Goal: Find specific page/section: Find specific page/section

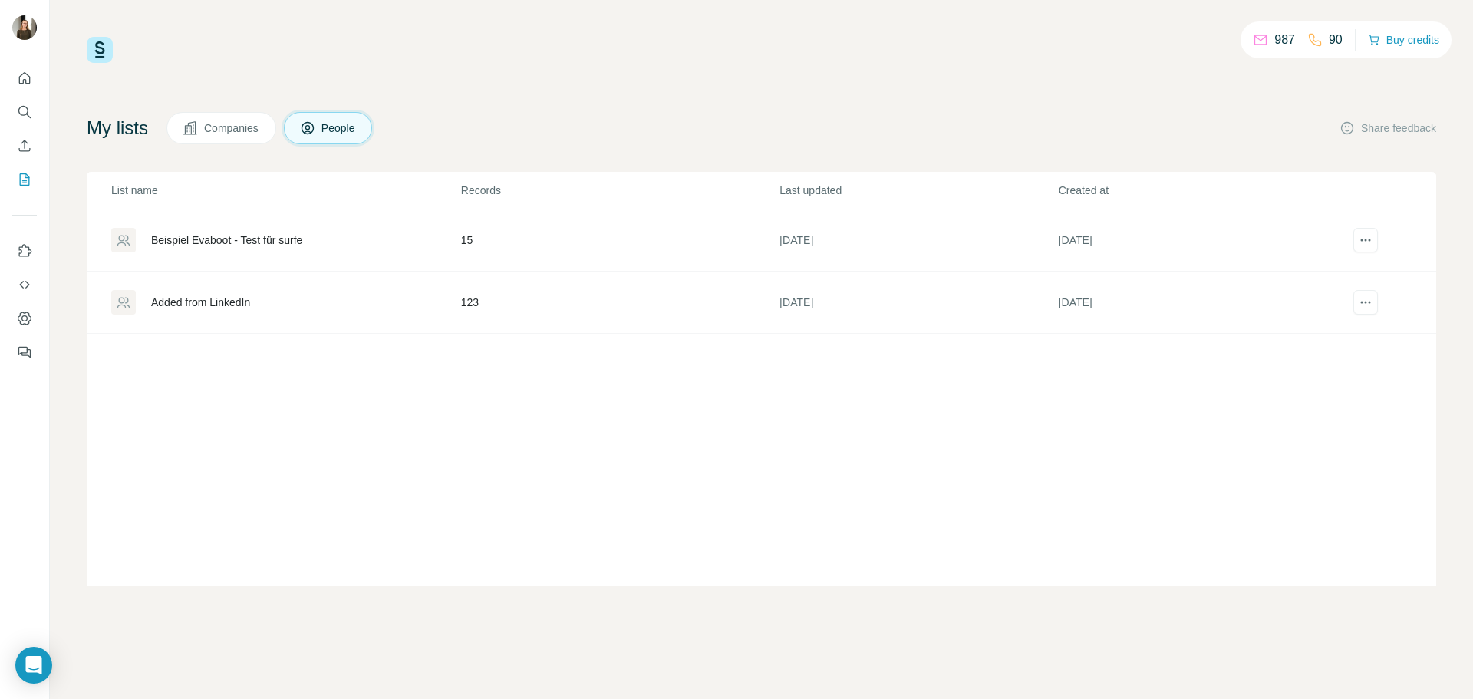
click at [200, 305] on div "Added from LinkedIn" at bounding box center [200, 302] width 99 height 15
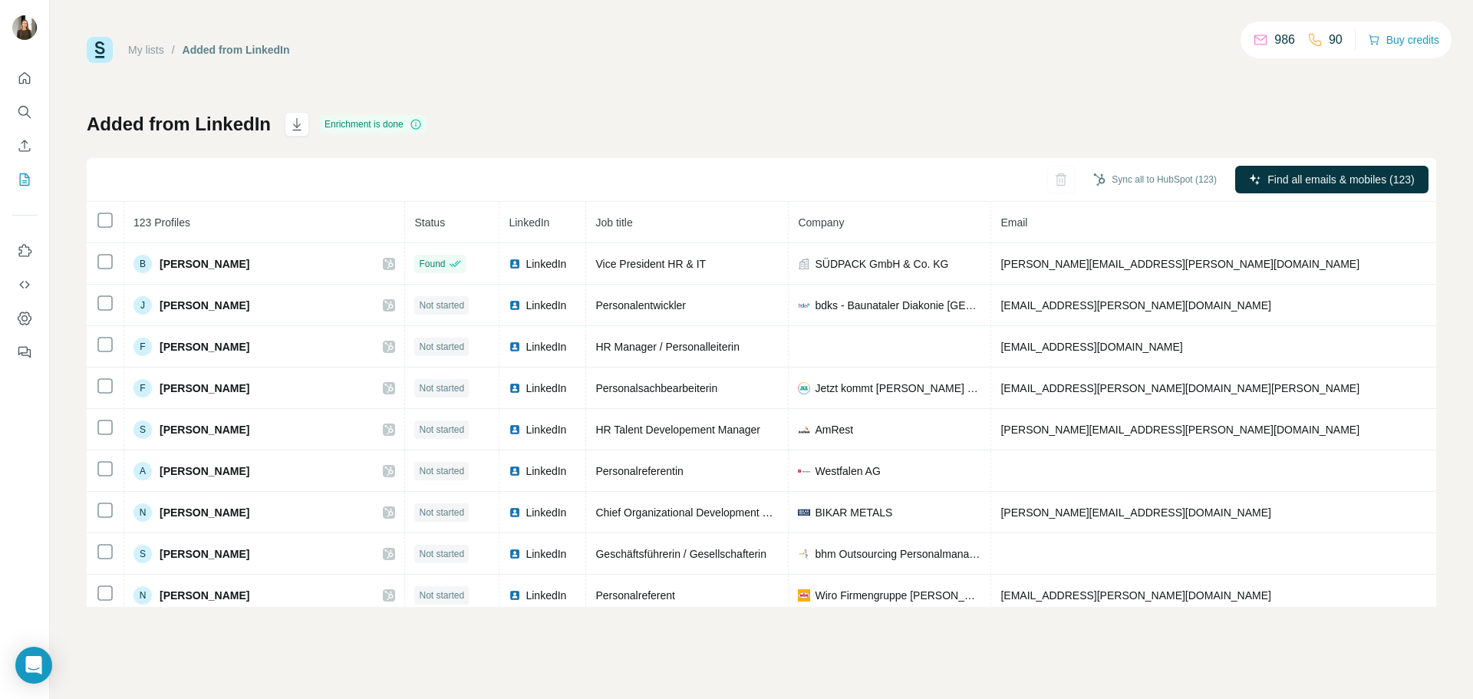
click at [937, 106] on div "My lists / Added from LinkedIn 986 90 Buy credits Added from LinkedIn Enrichmen…" at bounding box center [761, 322] width 1349 height 570
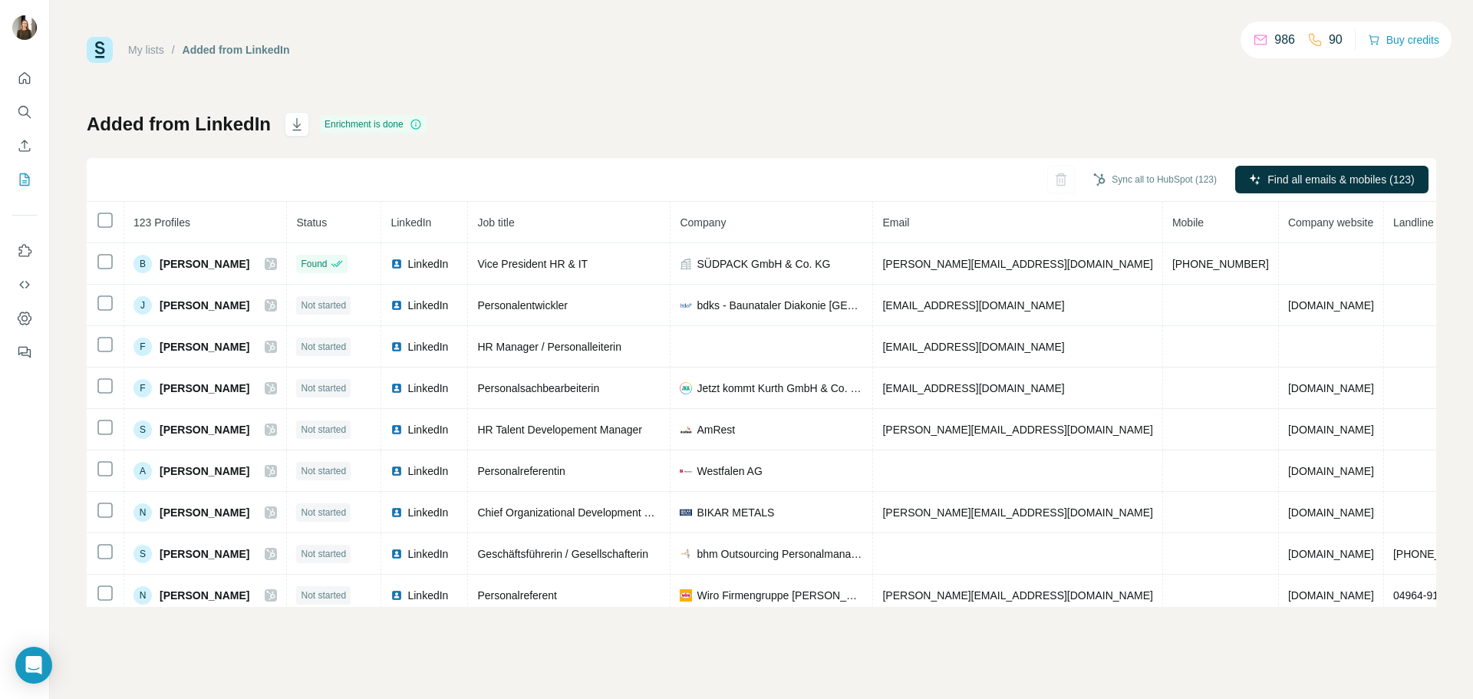
click at [565, 54] on div "My lists / Added from LinkedIn 986 90 Buy credits" at bounding box center [761, 50] width 1349 height 26
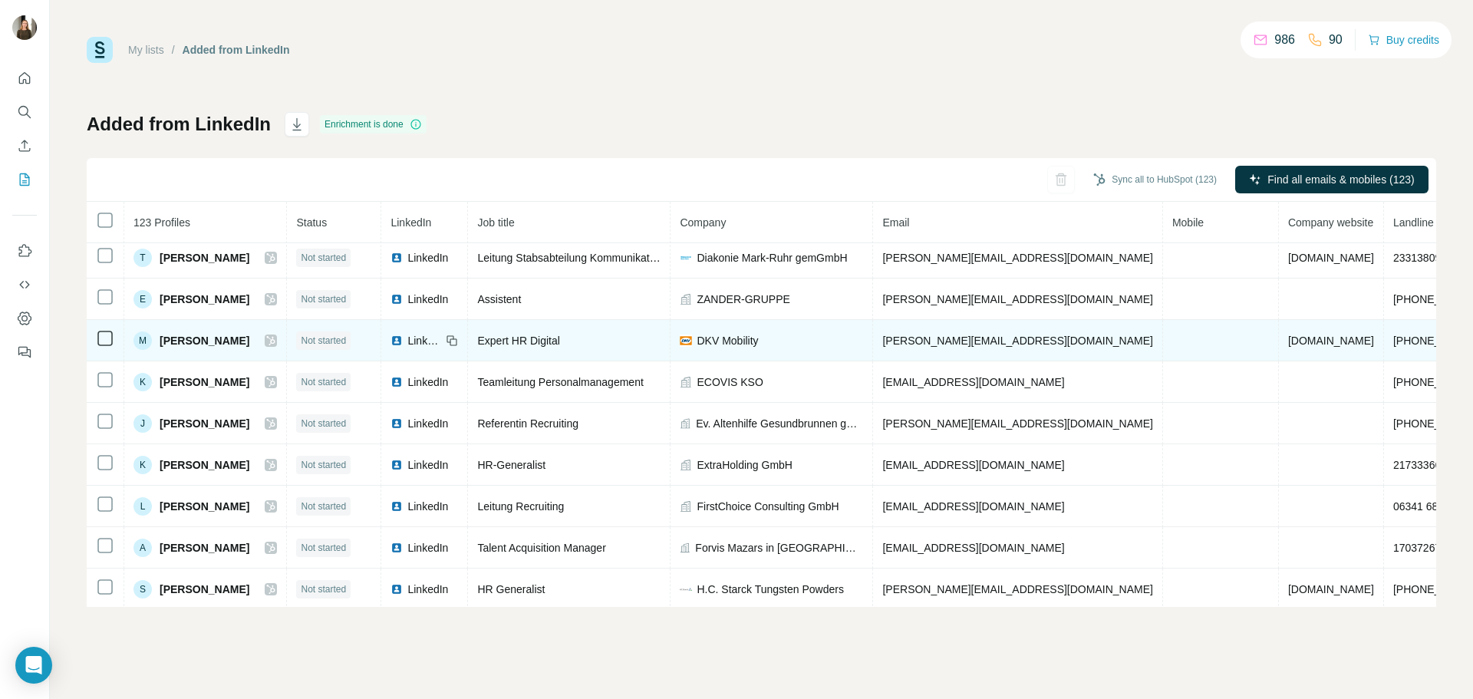
scroll to position [472, 0]
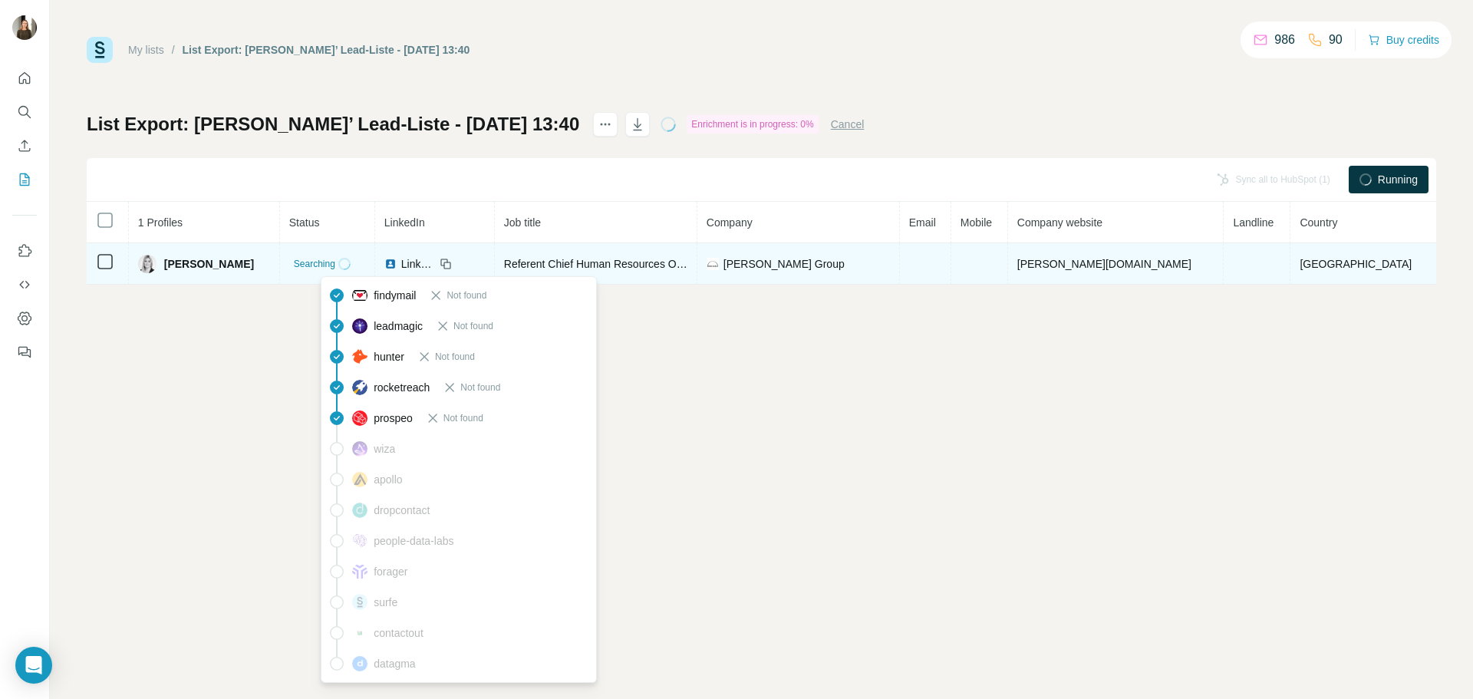
click at [335, 263] on span "Searching" at bounding box center [314, 264] width 41 height 14
click at [354, 262] on icon at bounding box center [345, 264] width 18 height 18
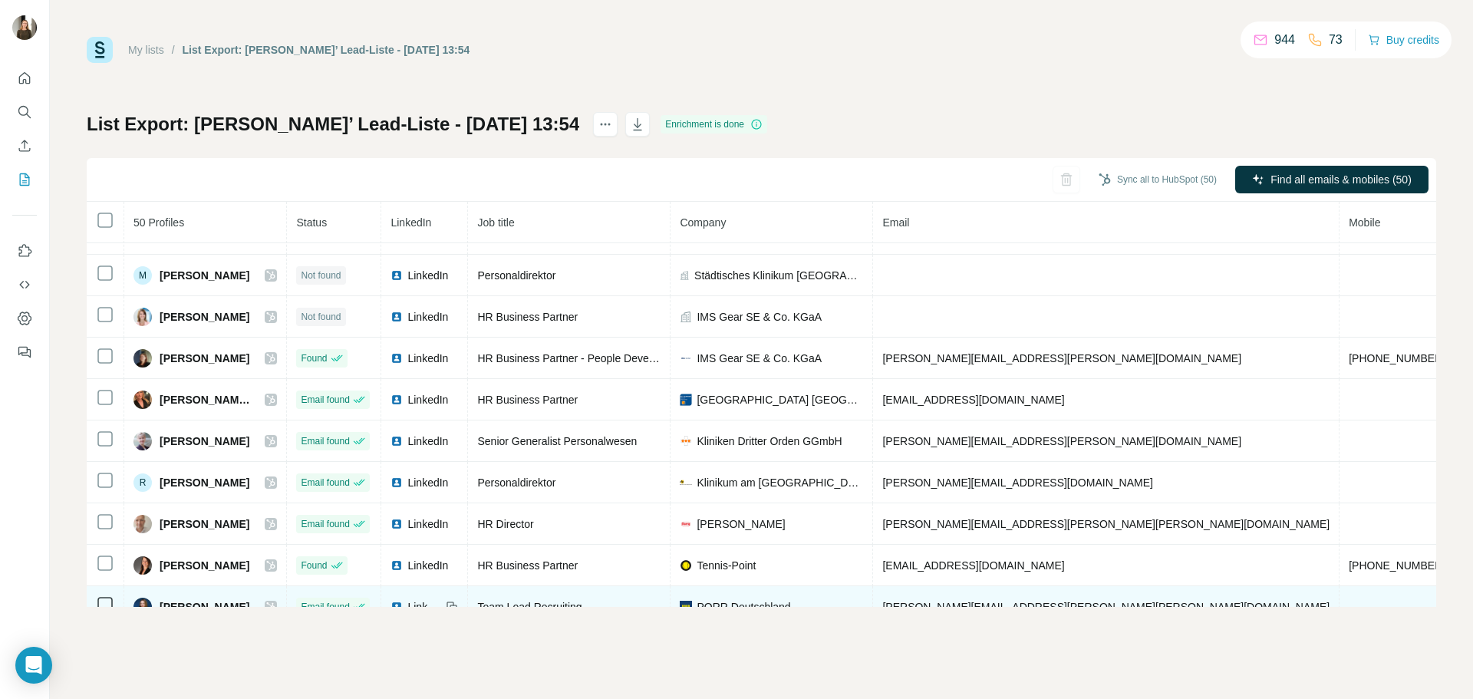
scroll to position [1562, 0]
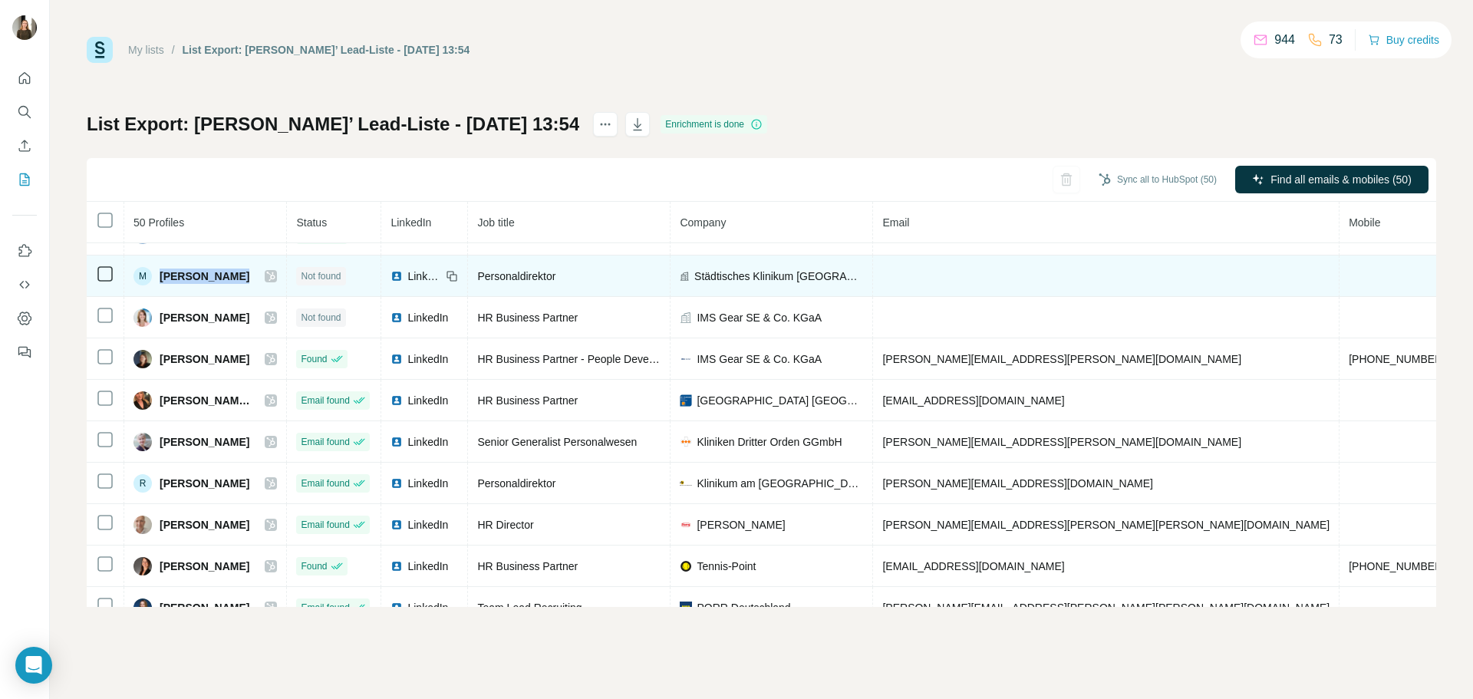
drag, startPoint x: 251, startPoint y: 279, endPoint x: 152, endPoint y: 279, distance: 98.9
click at [152, 279] on div "M Martin Wahoff" at bounding box center [204, 276] width 143 height 18
copy div "Martin Wahoff"
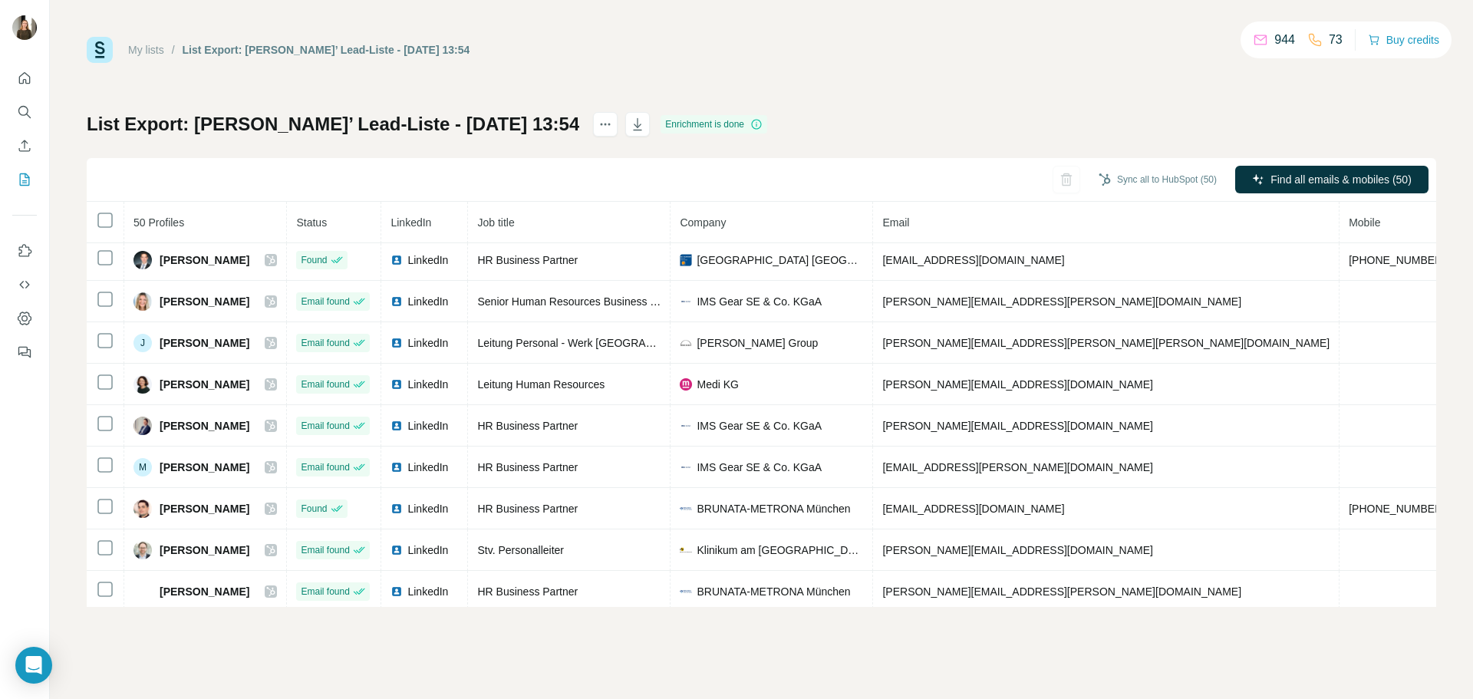
scroll to position [460, 0]
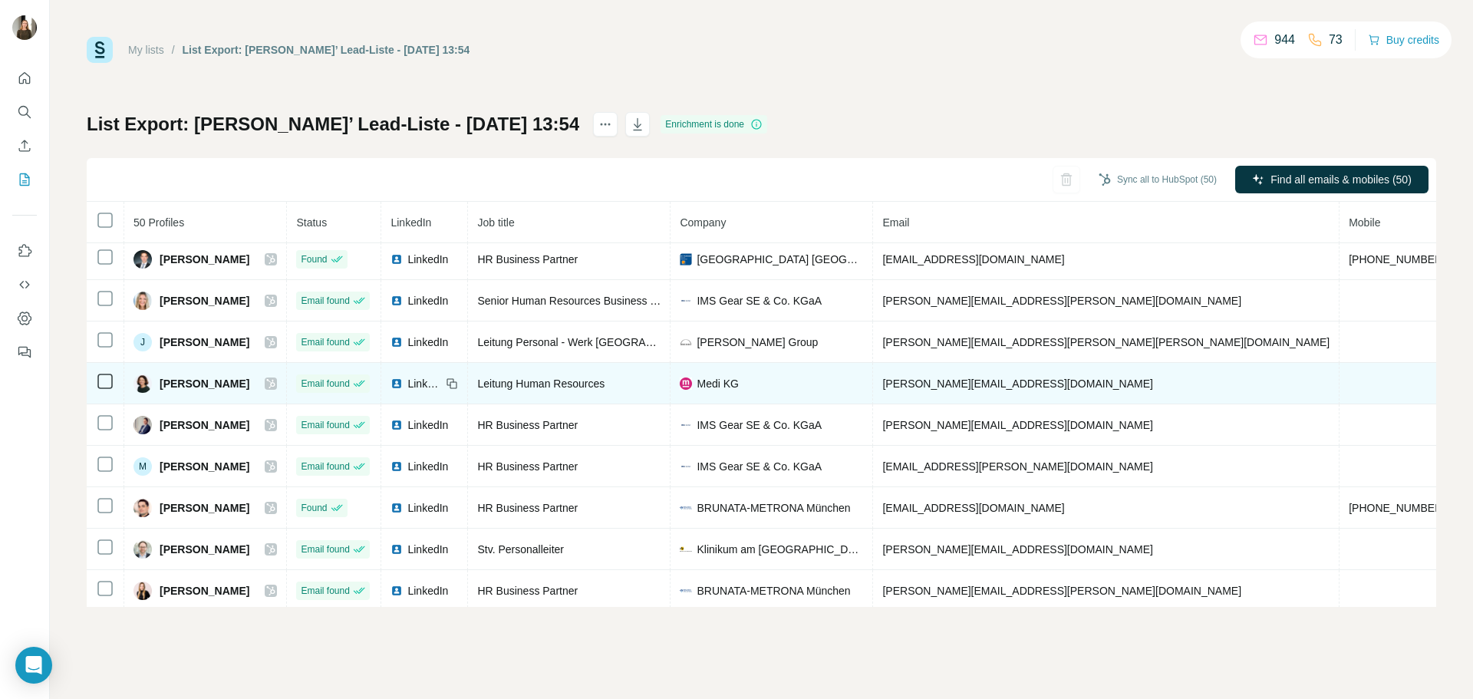
click at [202, 387] on span "Kerstin Heim" at bounding box center [205, 383] width 90 height 15
click at [434, 383] on div "LinkedIn" at bounding box center [415, 383] width 51 height 15
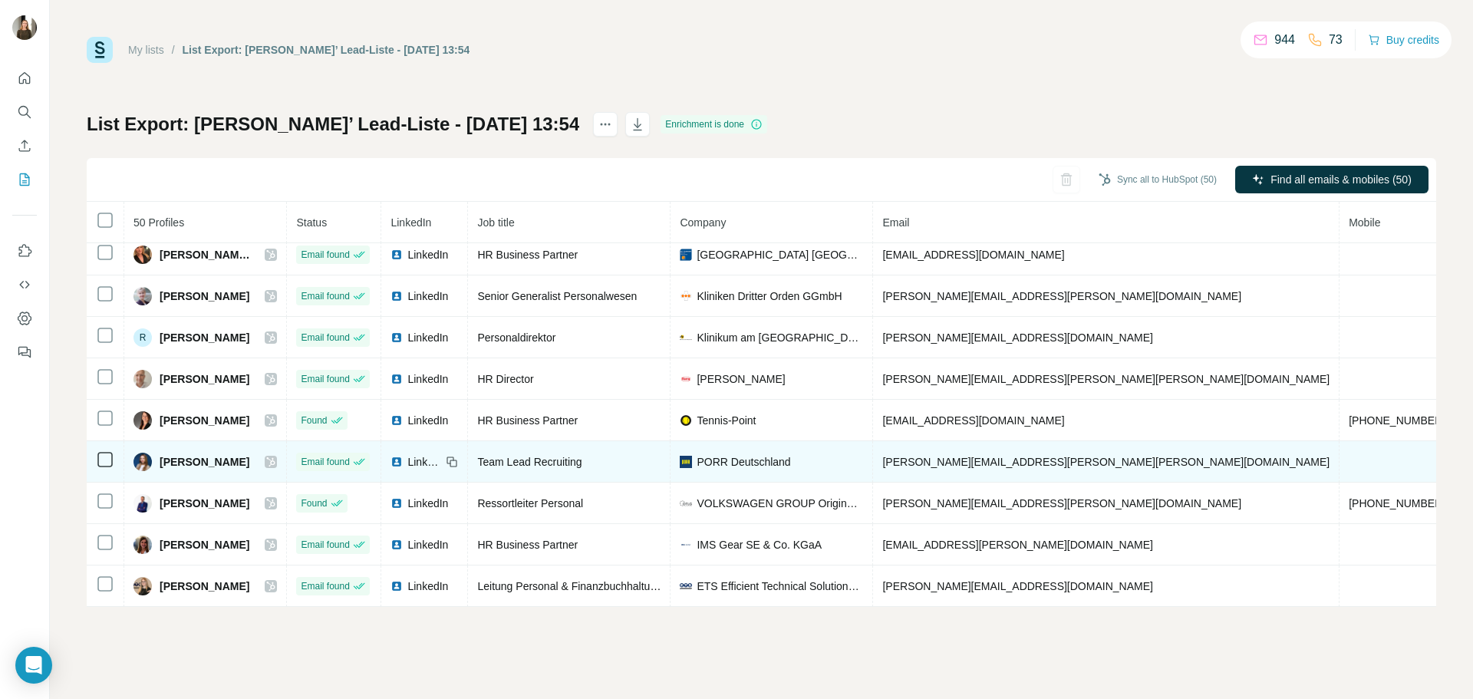
scroll to position [1715, 0]
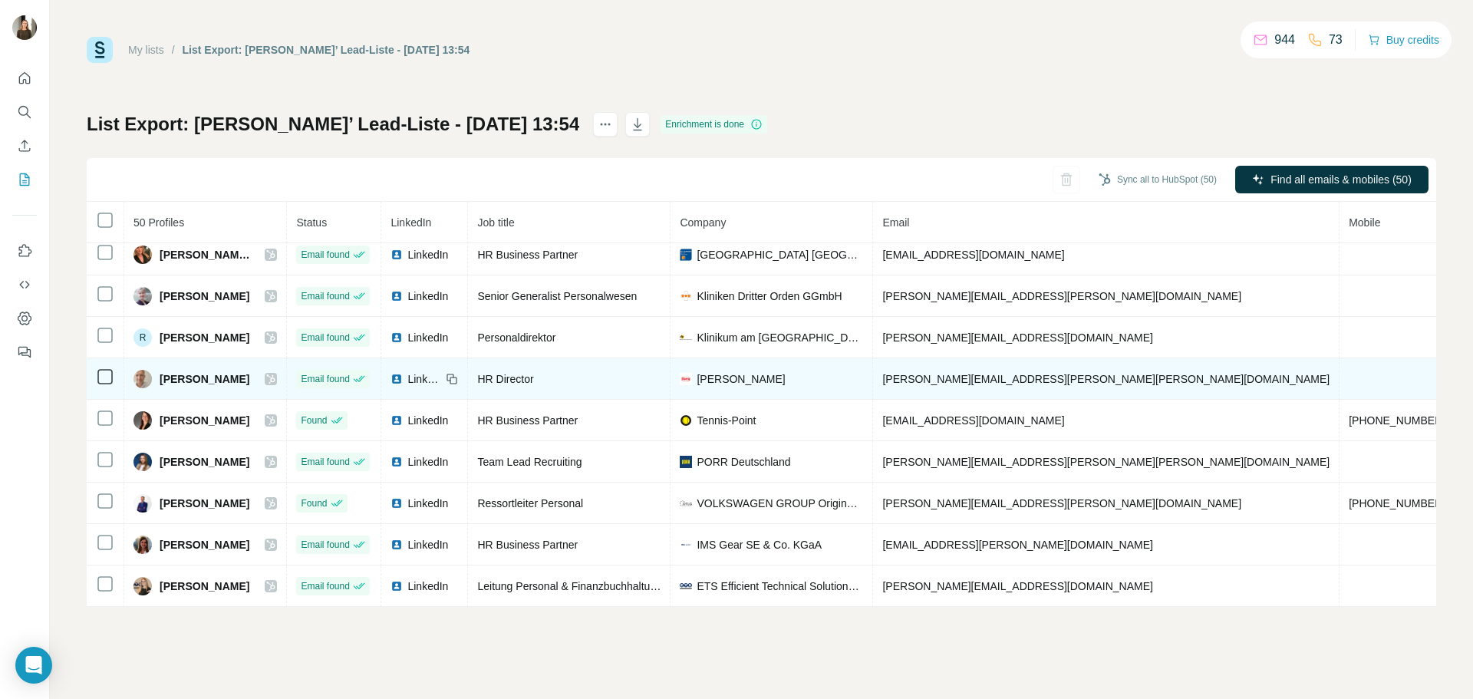
click at [441, 371] on span "LinkedIn" at bounding box center [424, 378] width 34 height 15
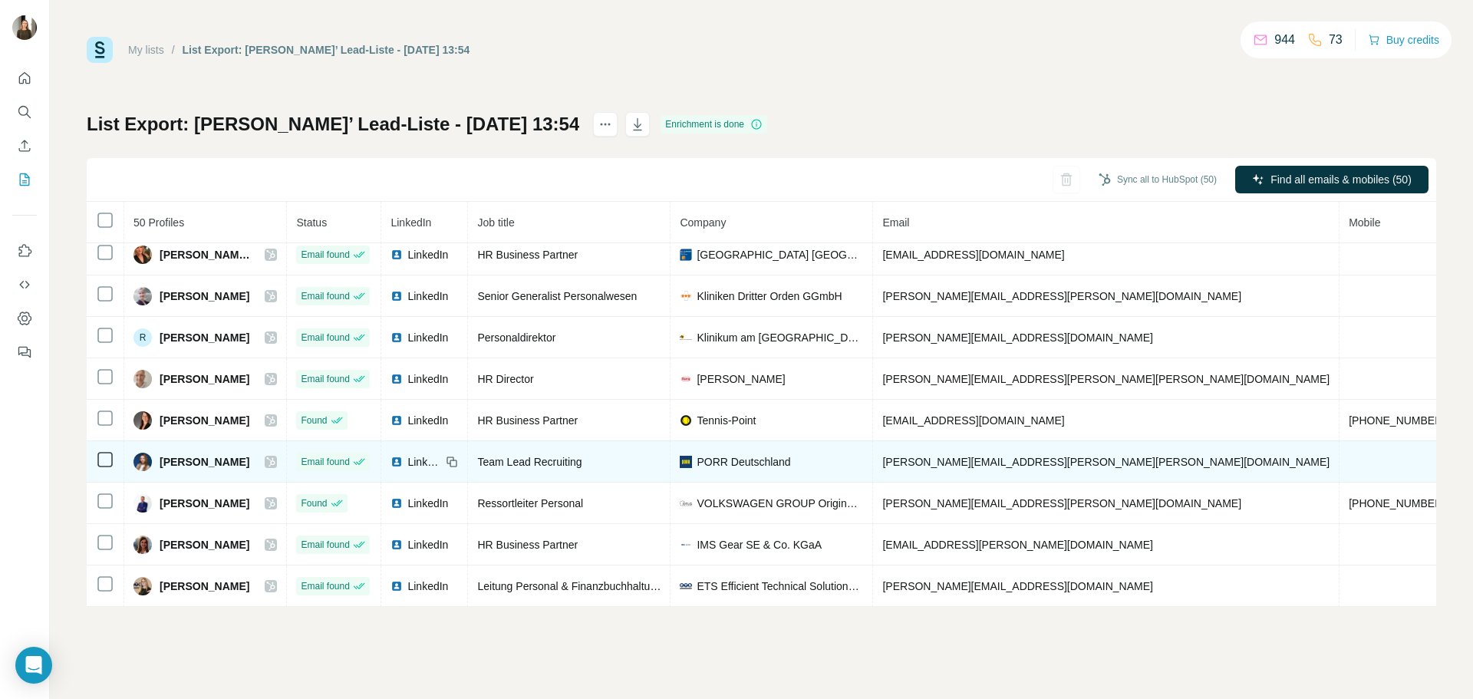
click at [441, 454] on span "LinkedIn" at bounding box center [424, 461] width 34 height 15
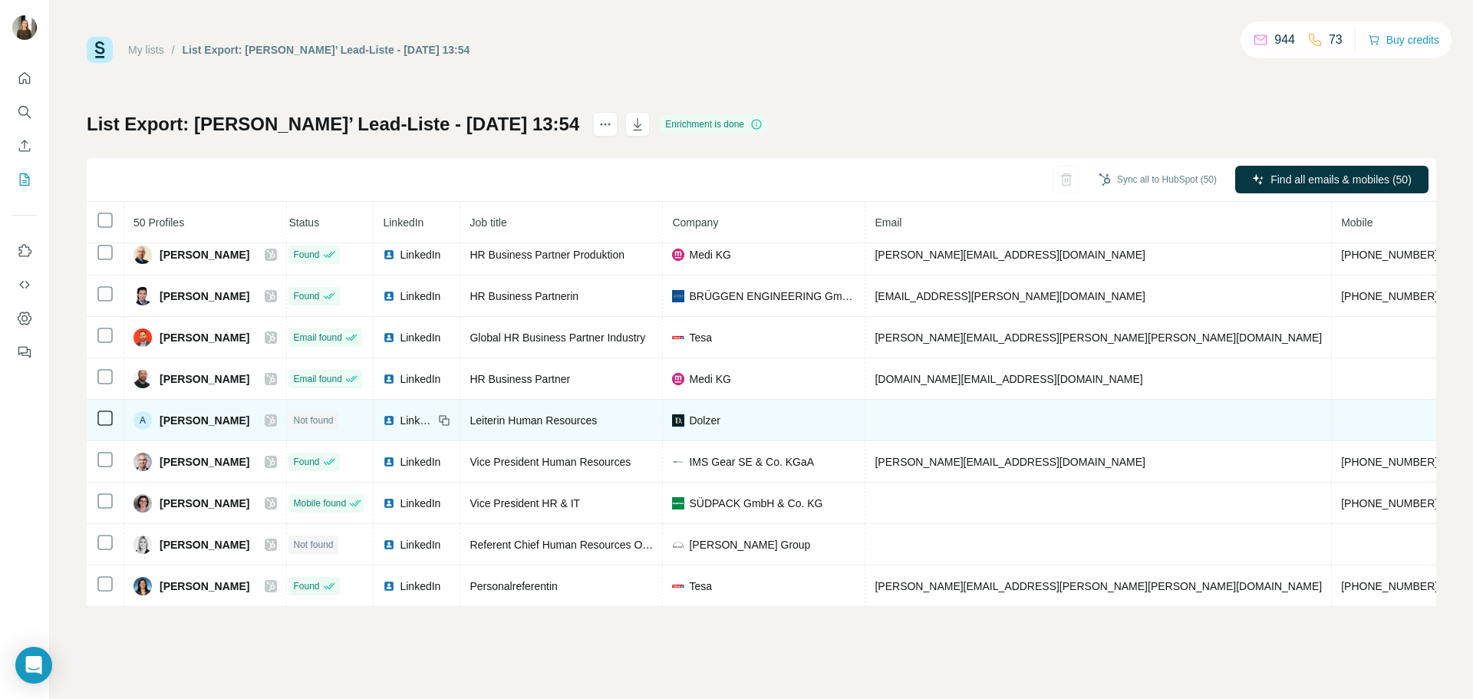
scroll to position [920, 18]
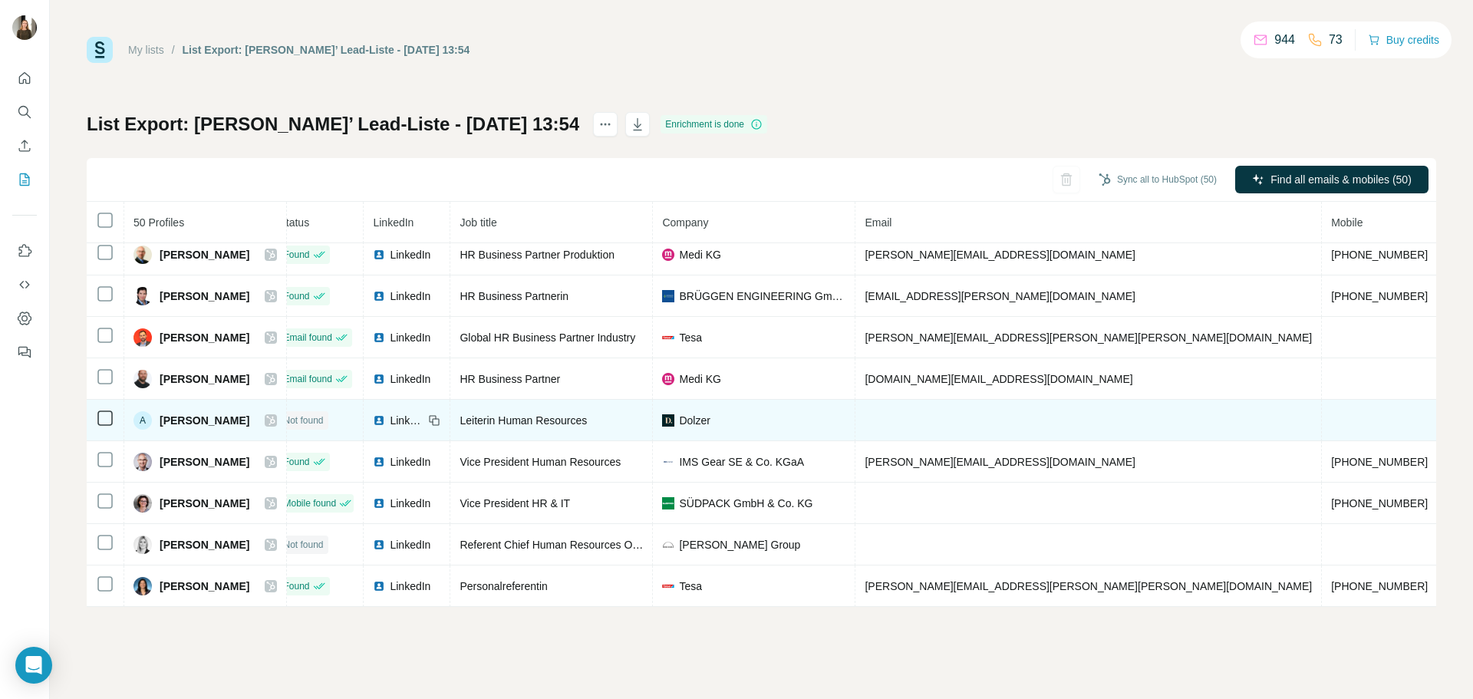
click at [423, 421] on span "LinkedIn" at bounding box center [407, 420] width 34 height 15
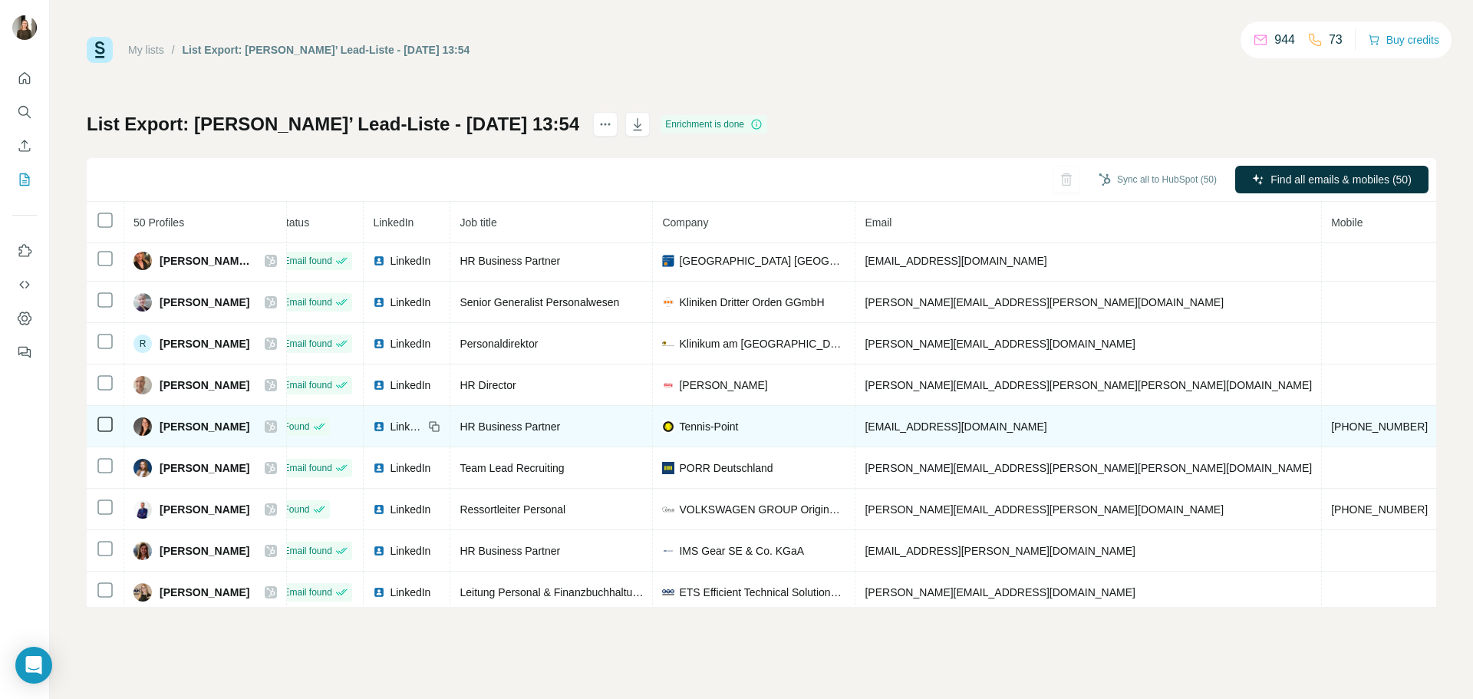
scroll to position [1715, 18]
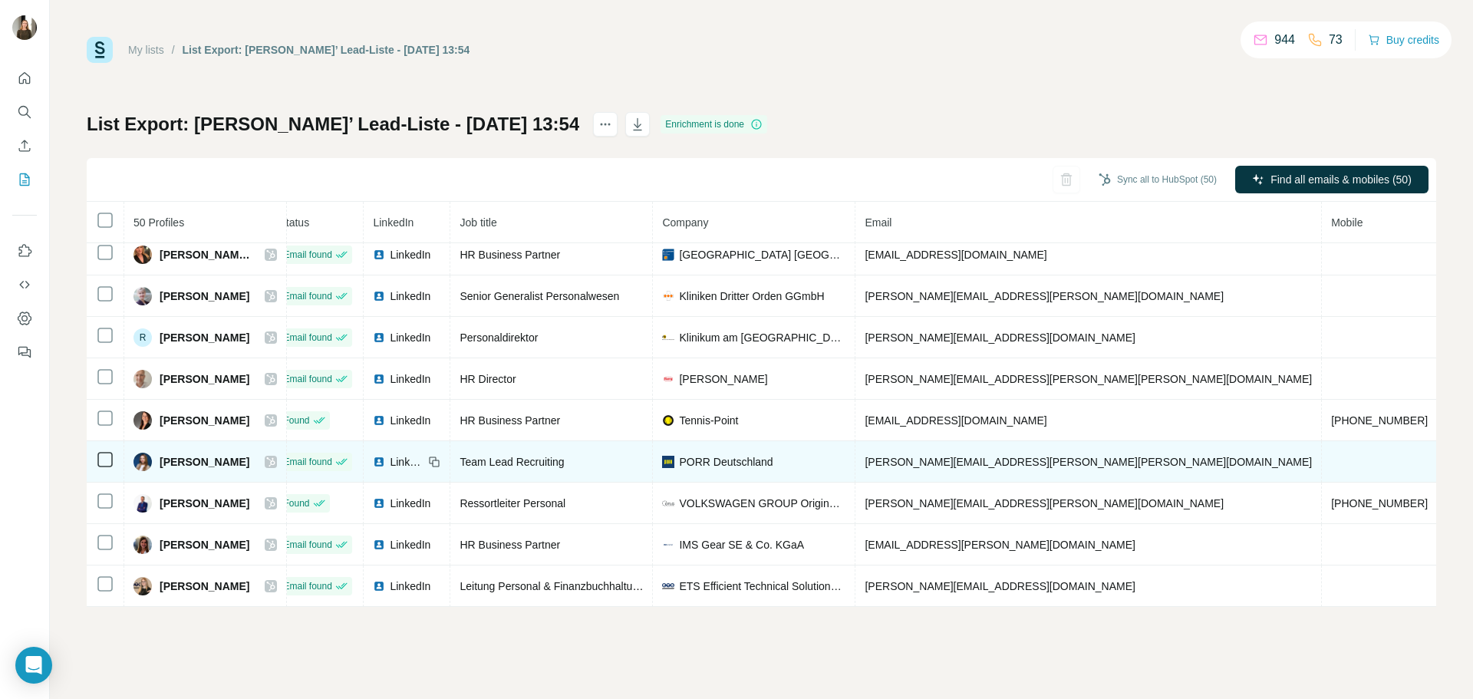
click at [423, 454] on span "LinkedIn" at bounding box center [407, 461] width 34 height 15
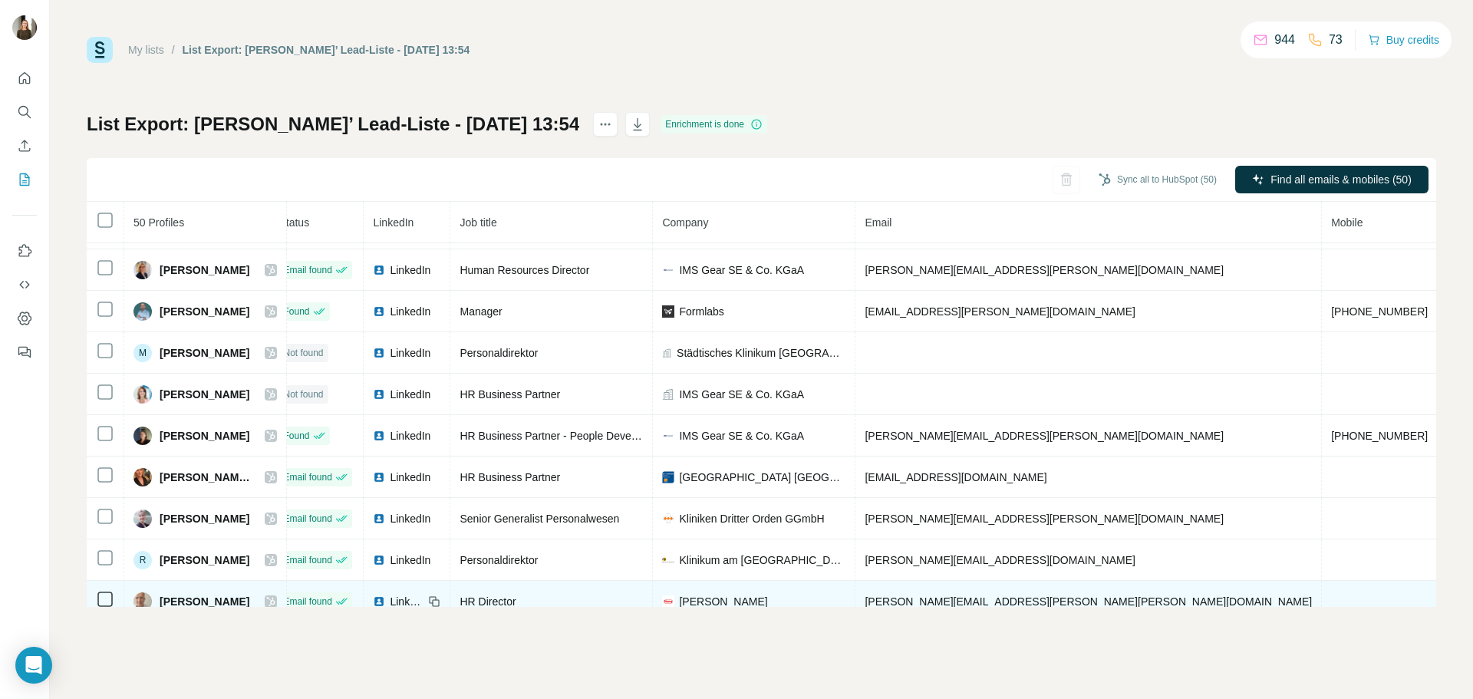
scroll to position [1408, 18]
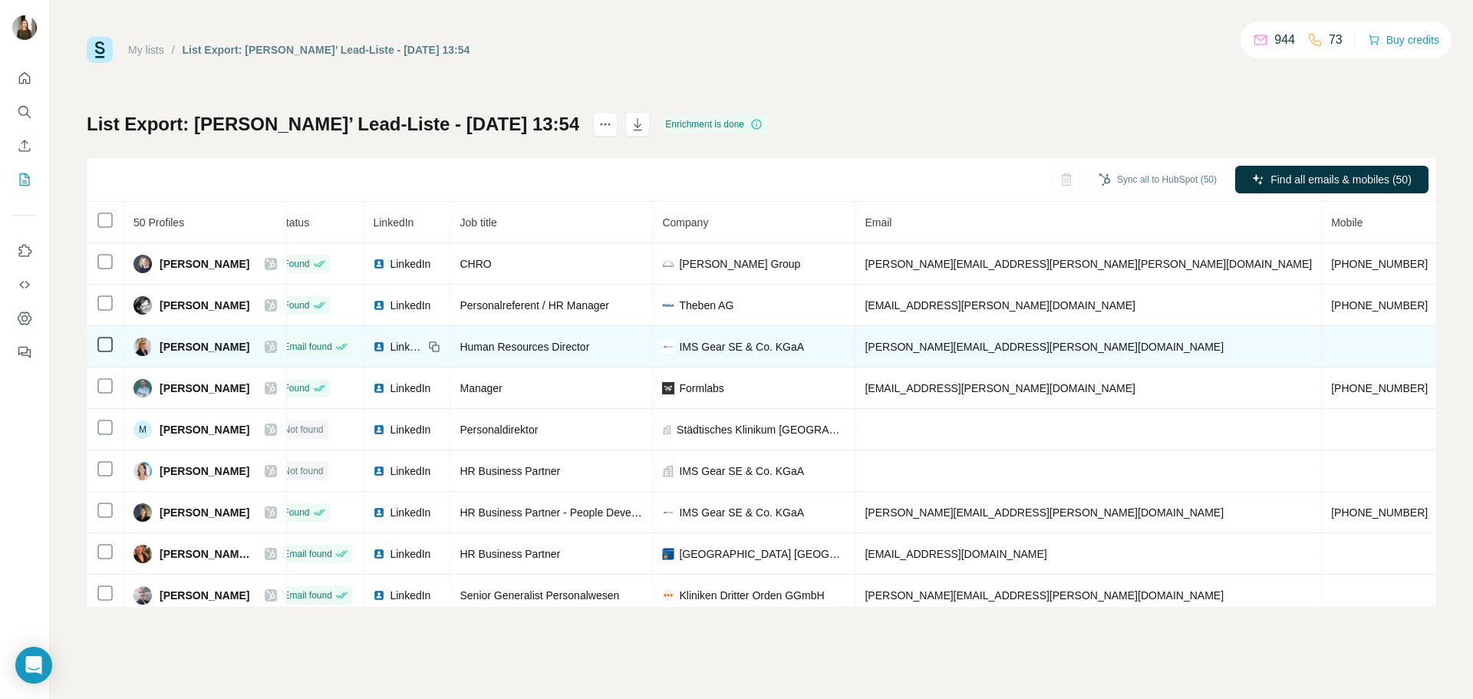
click at [421, 347] on span "LinkedIn" at bounding box center [407, 346] width 34 height 15
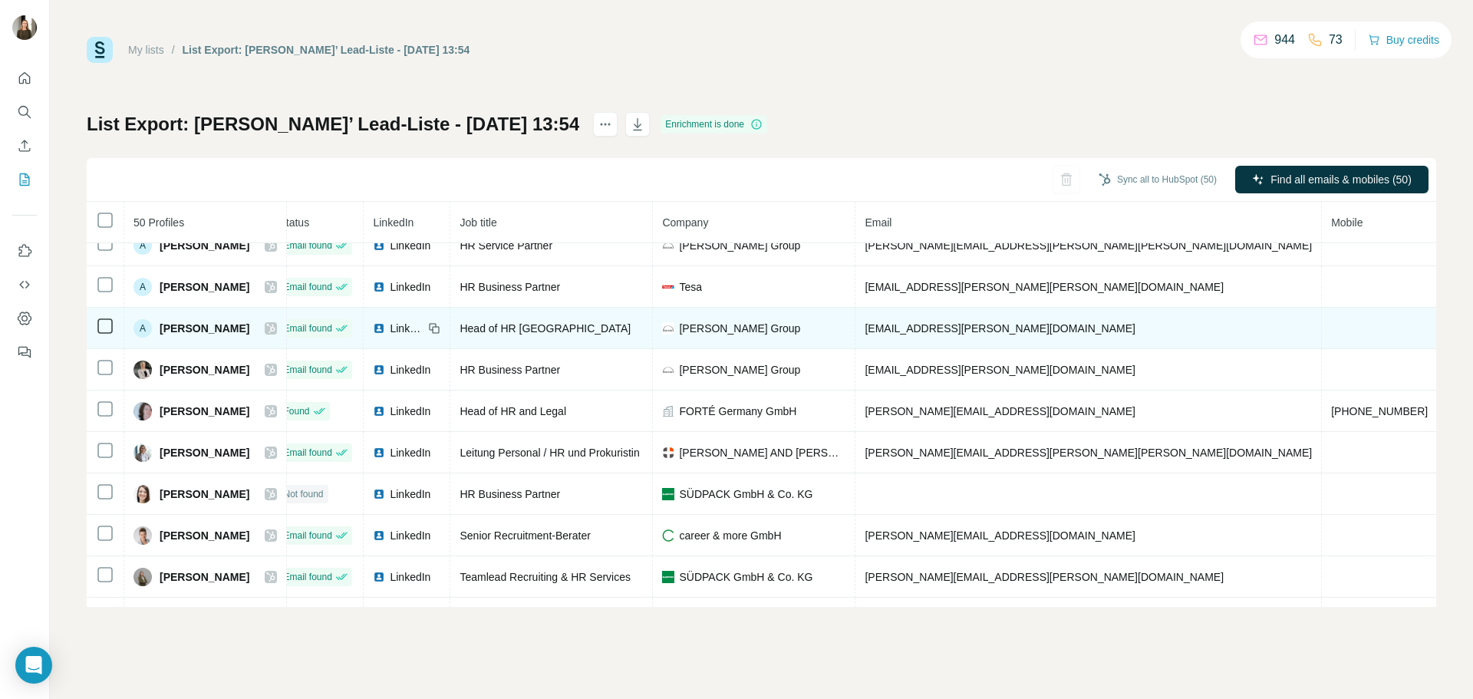
scroll to position [77, 18]
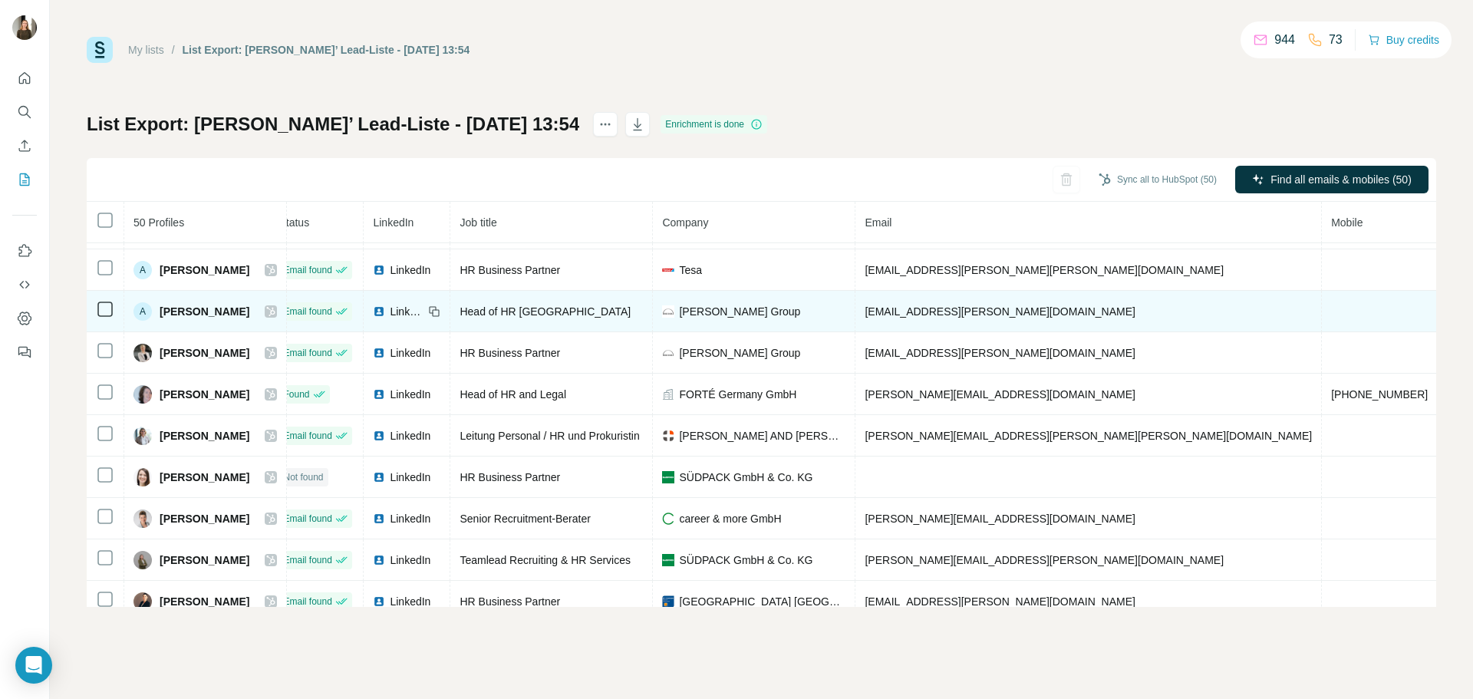
click at [275, 311] on icon at bounding box center [270, 311] width 9 height 12
click at [423, 309] on span "LinkedIn" at bounding box center [407, 311] width 34 height 15
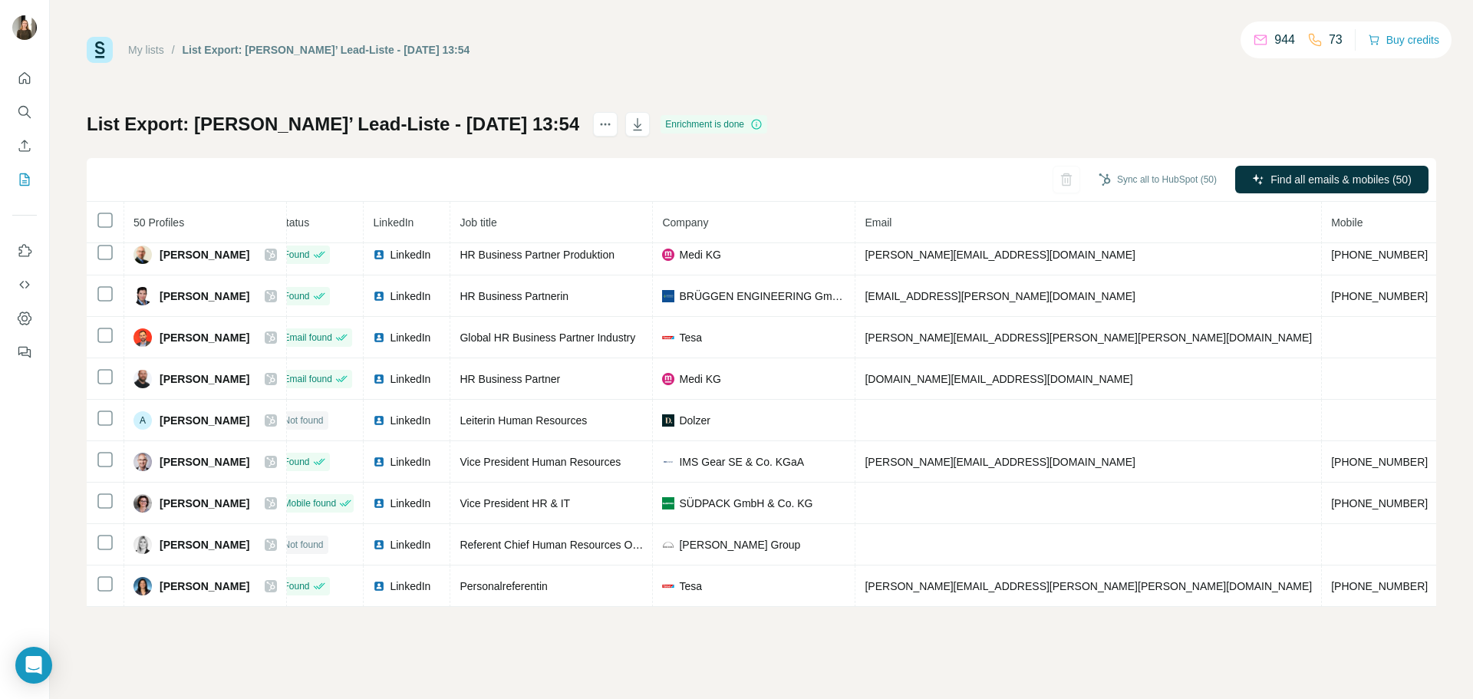
scroll to position [997, 18]
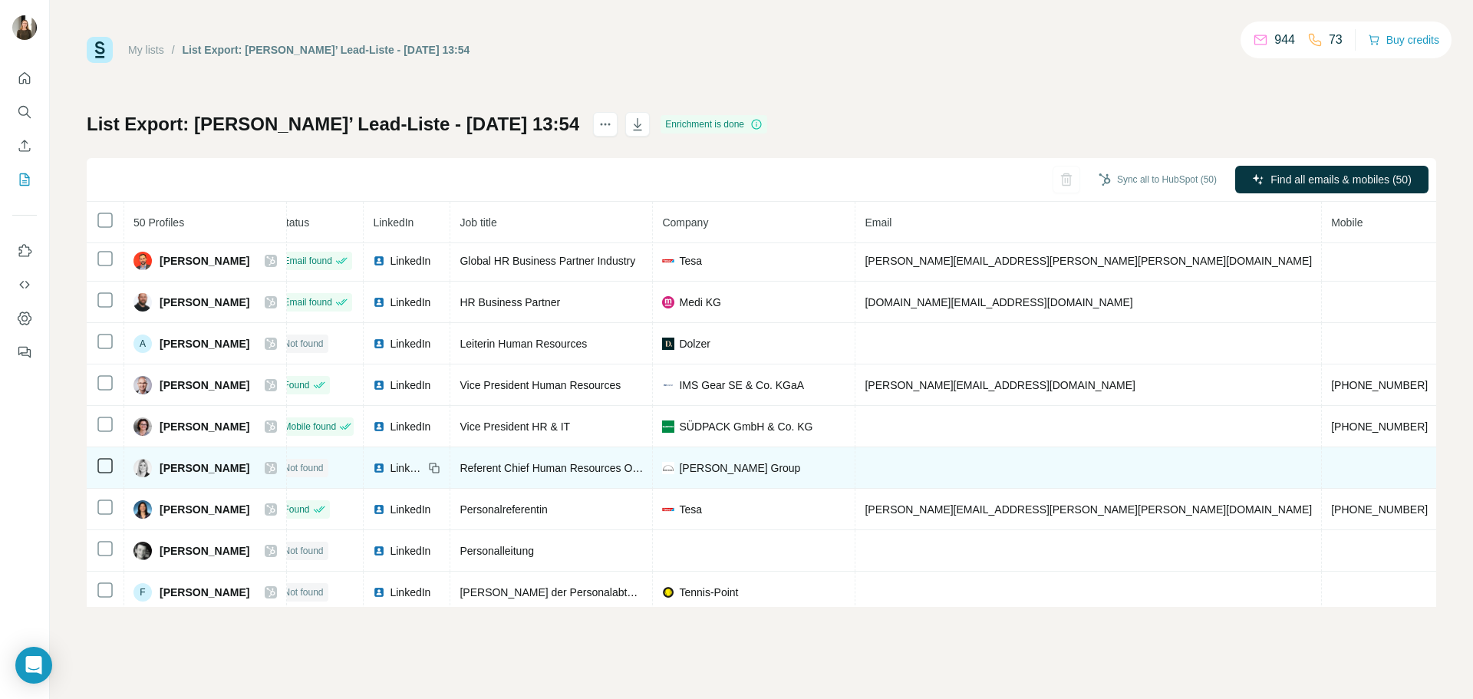
click at [423, 466] on span "LinkedIn" at bounding box center [407, 467] width 34 height 15
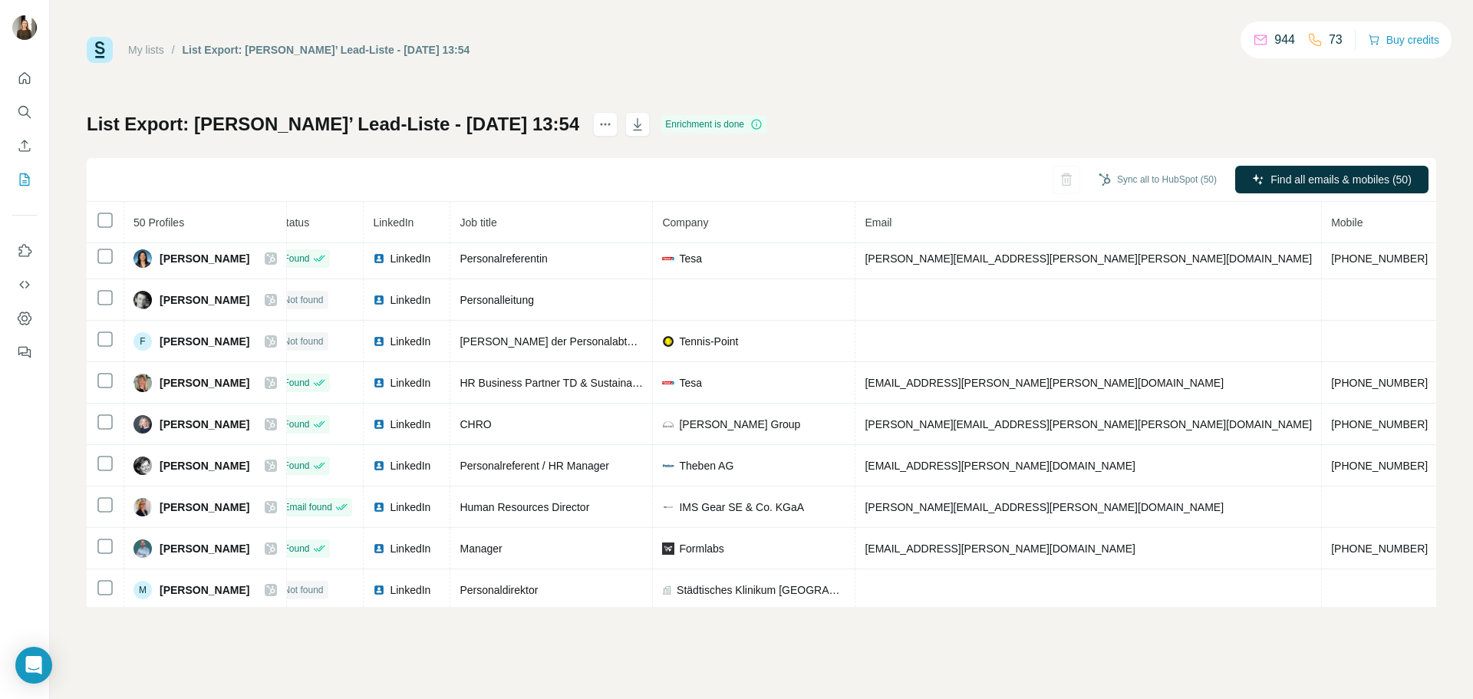
scroll to position [1304, 18]
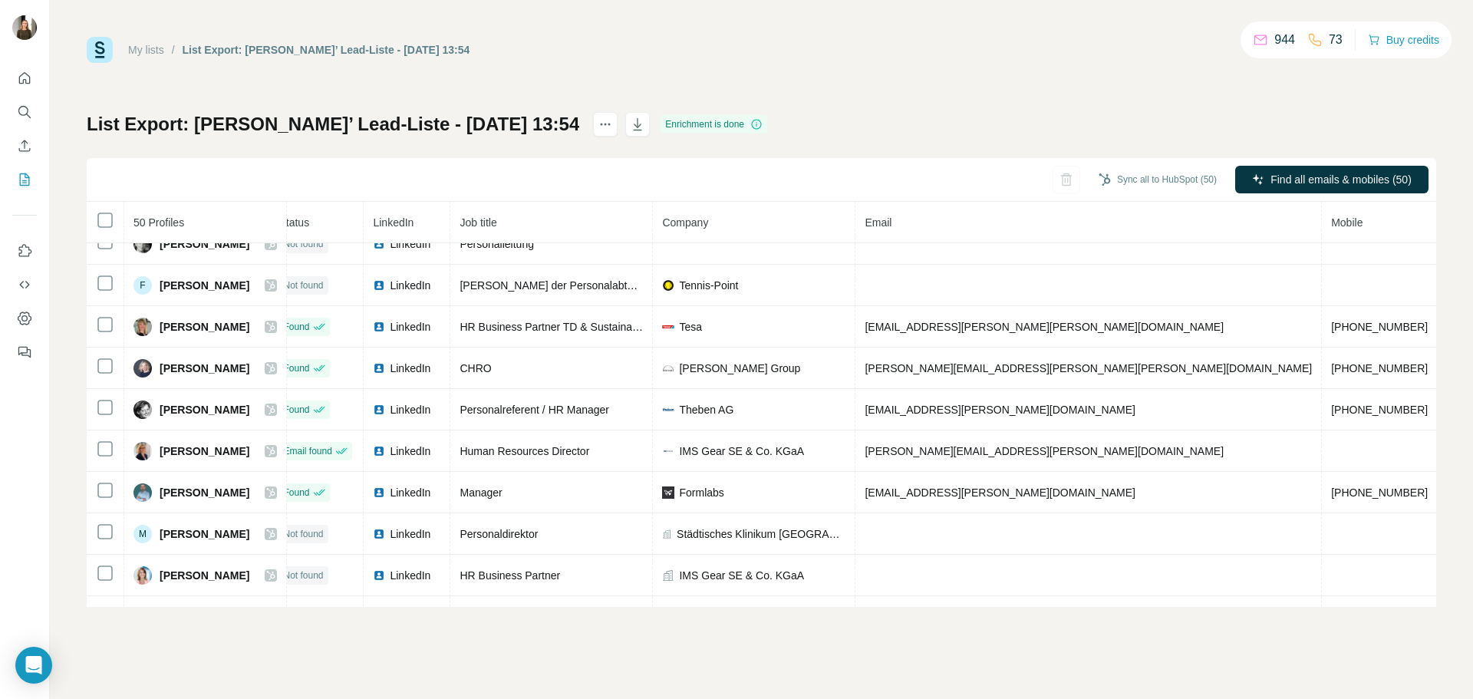
click at [708, 226] on span "Company" at bounding box center [685, 222] width 46 height 12
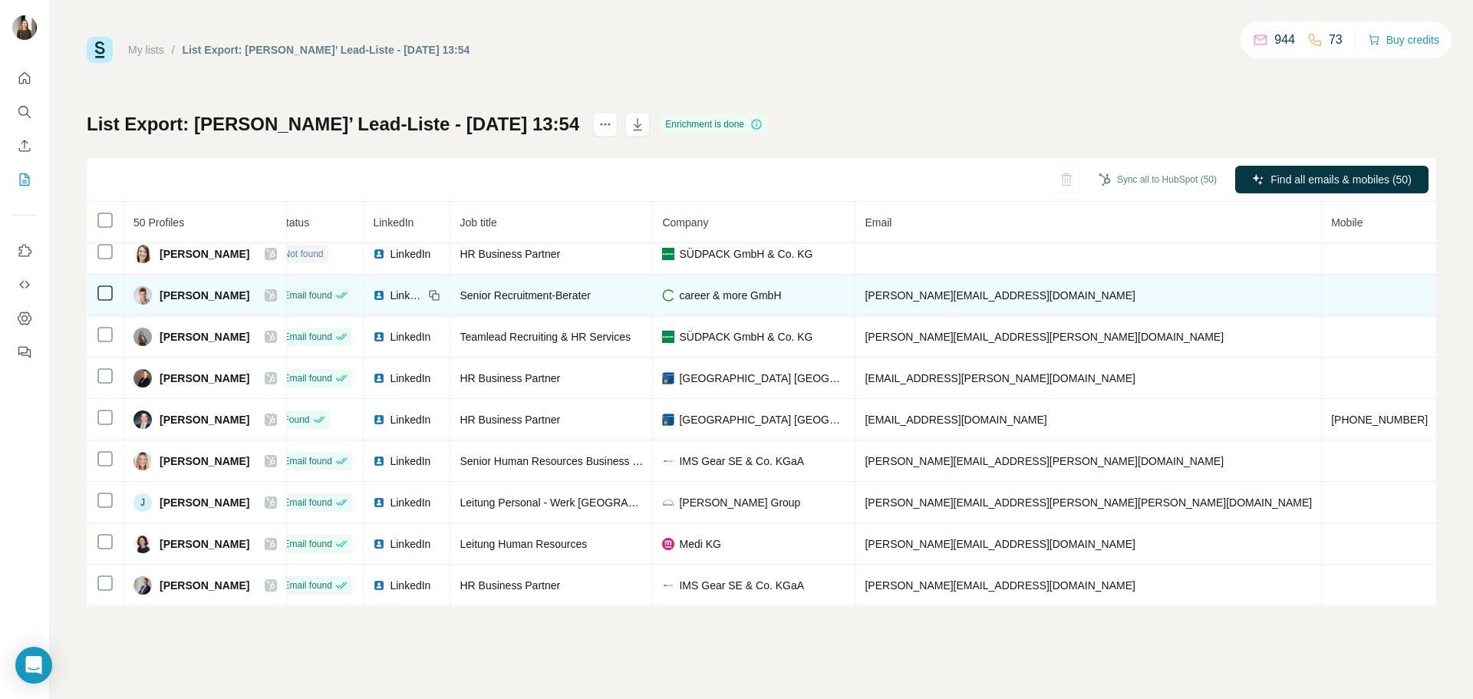
scroll to position [307, 18]
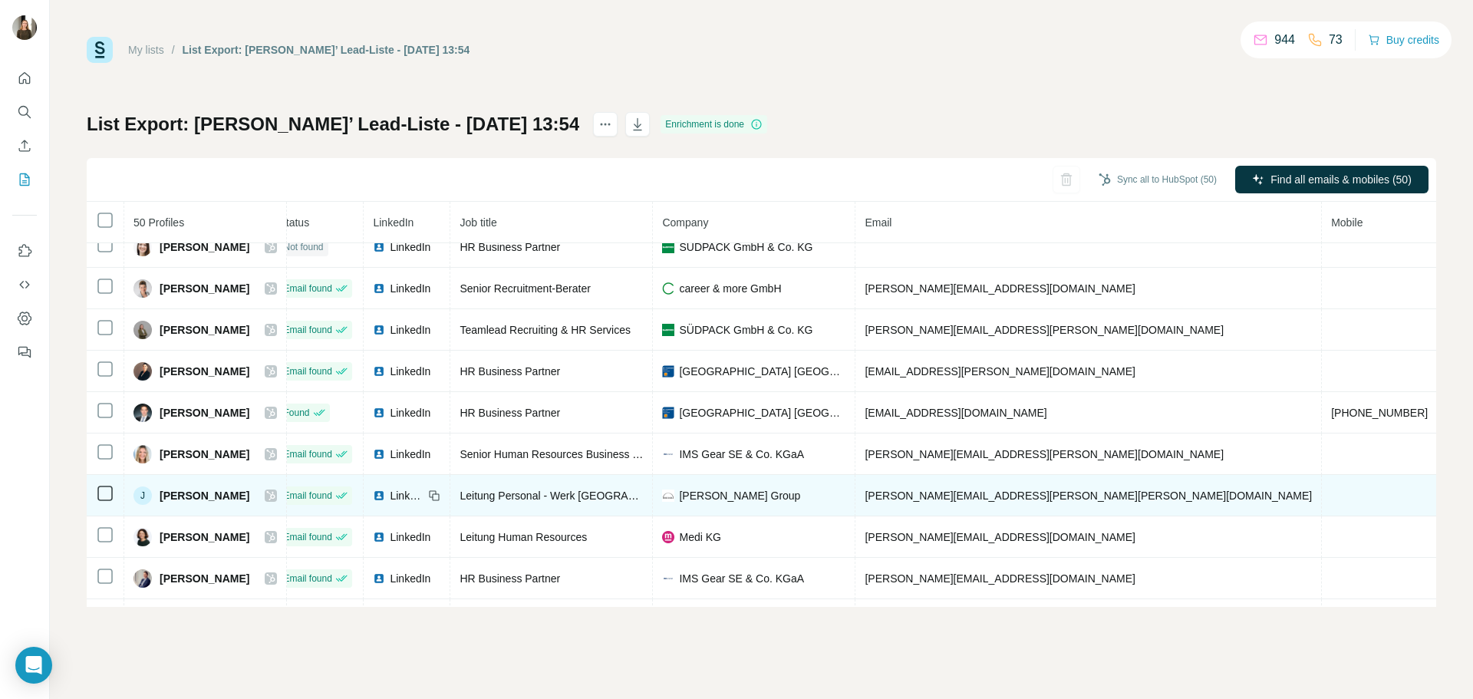
click at [412, 502] on div "LinkedIn" at bounding box center [398, 495] width 51 height 15
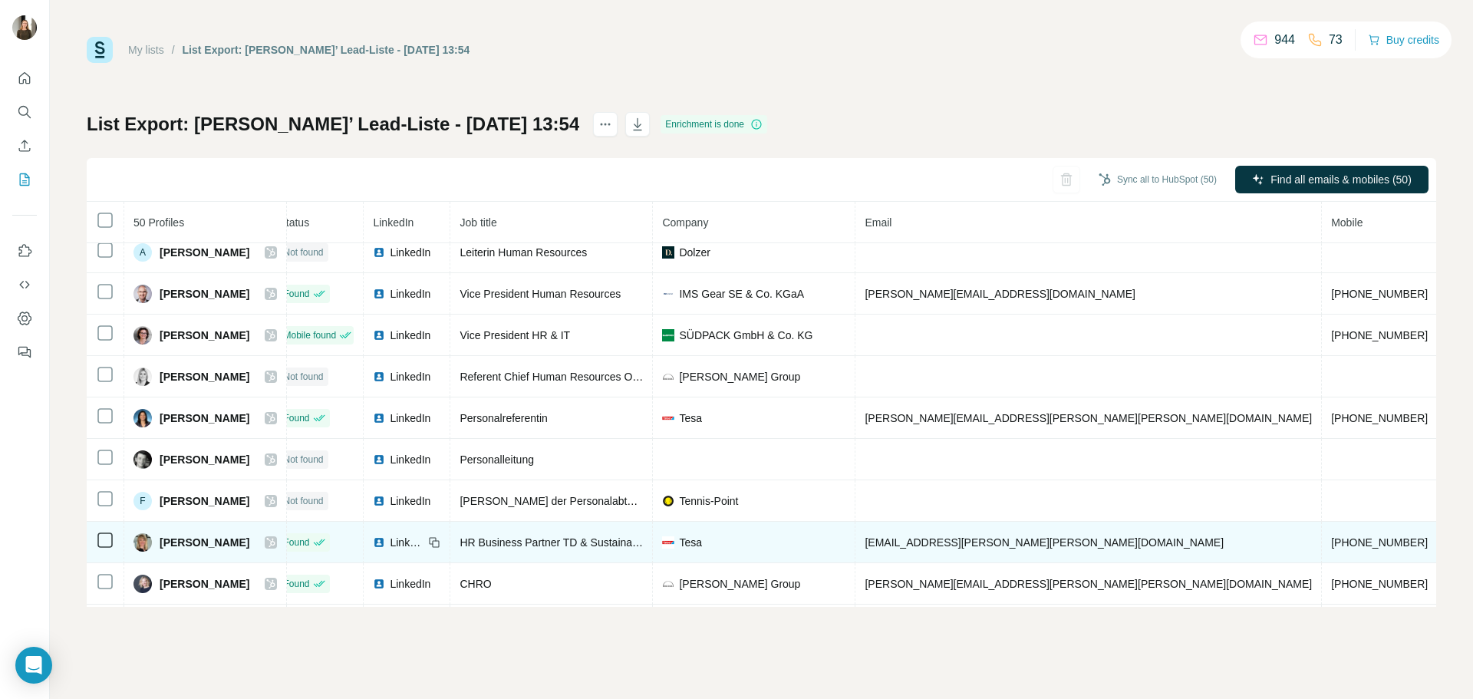
scroll to position [1150, 18]
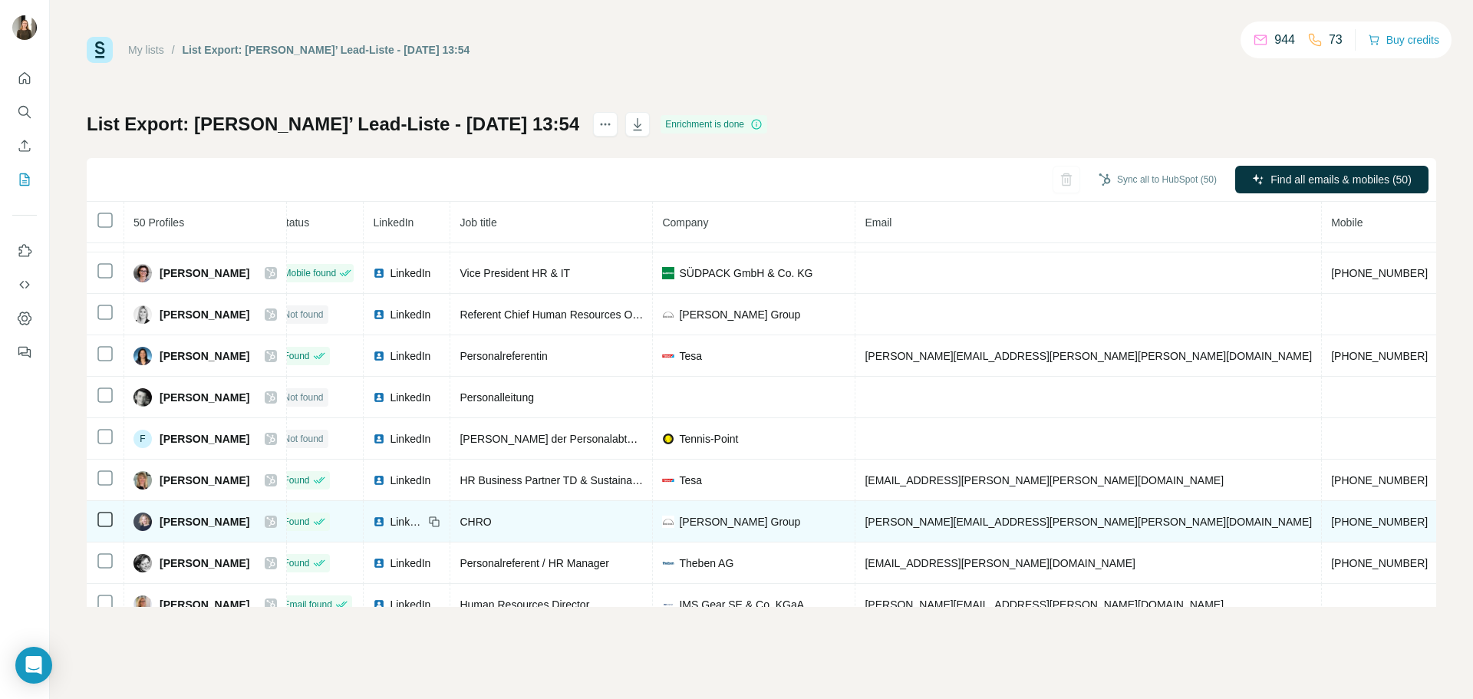
click at [423, 519] on span "LinkedIn" at bounding box center [407, 521] width 34 height 15
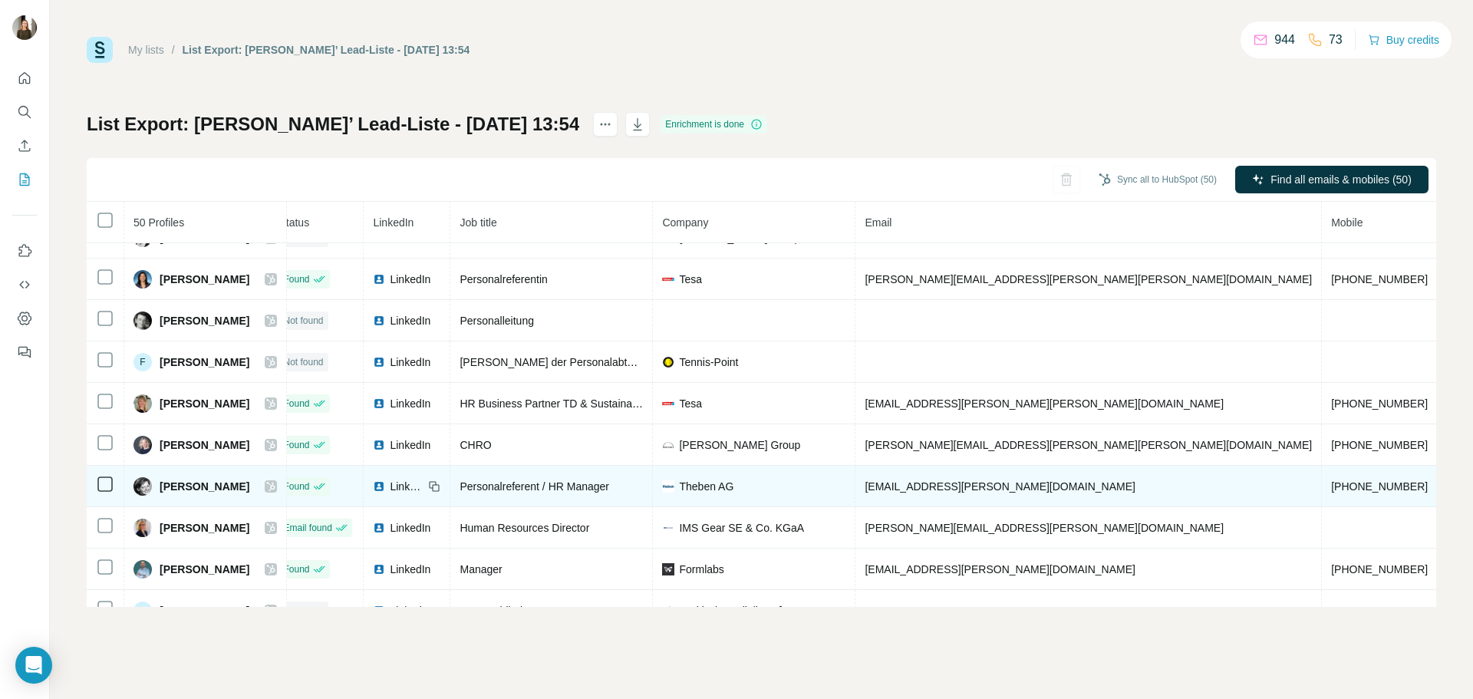
scroll to position [1304, 18]
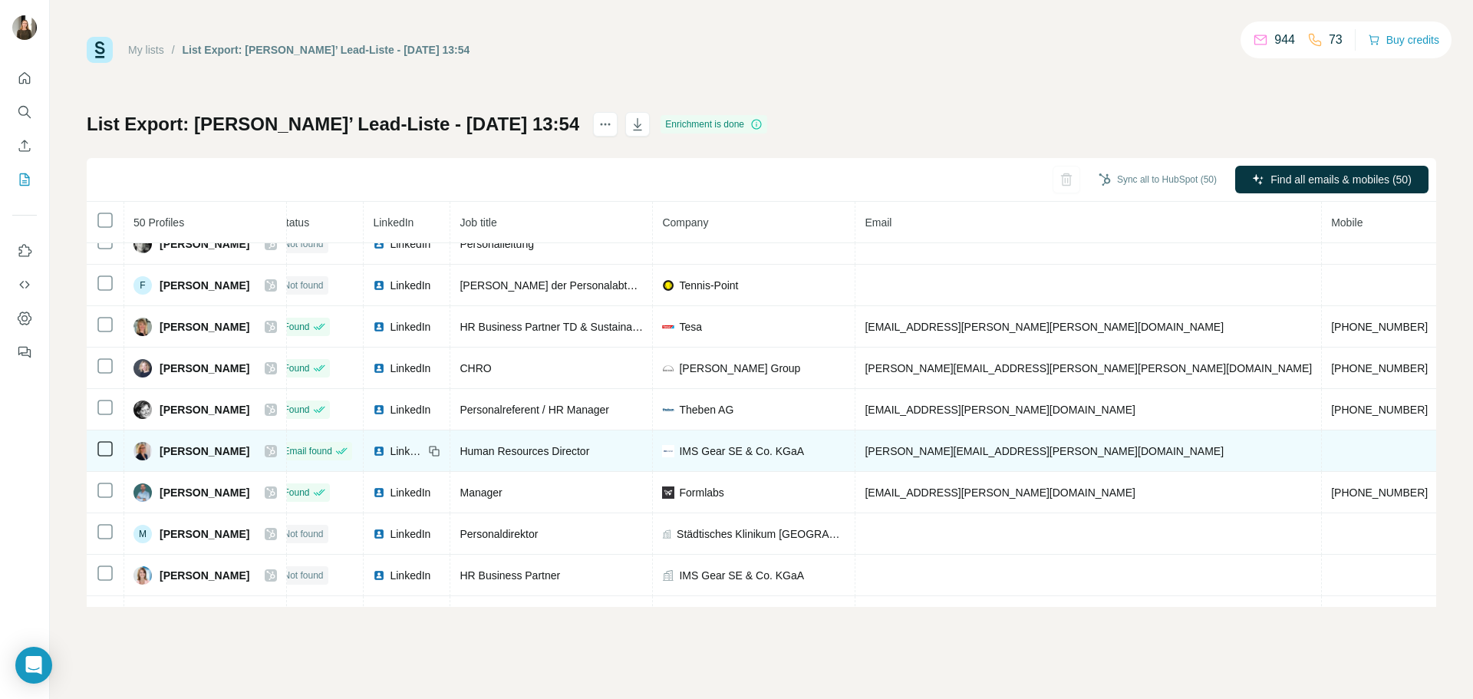
click at [423, 449] on span "LinkedIn" at bounding box center [407, 450] width 34 height 15
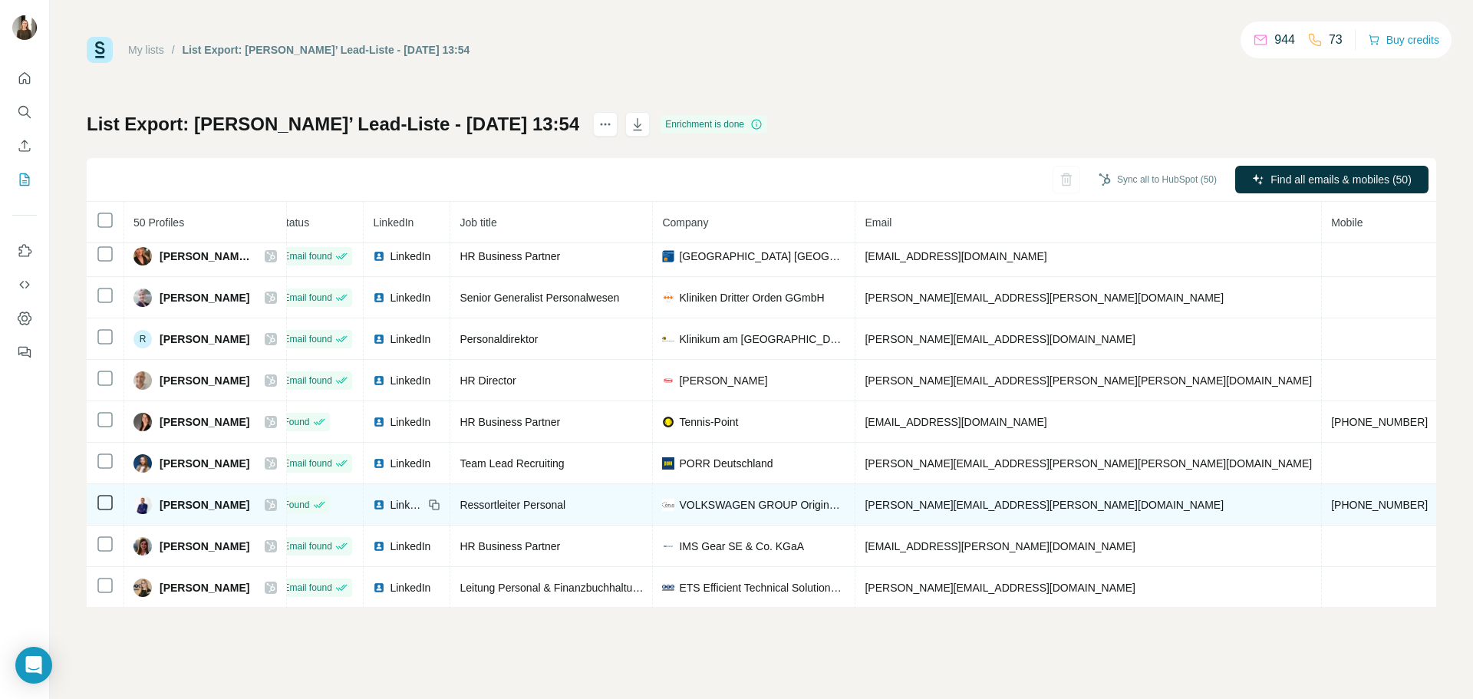
scroll to position [1715, 18]
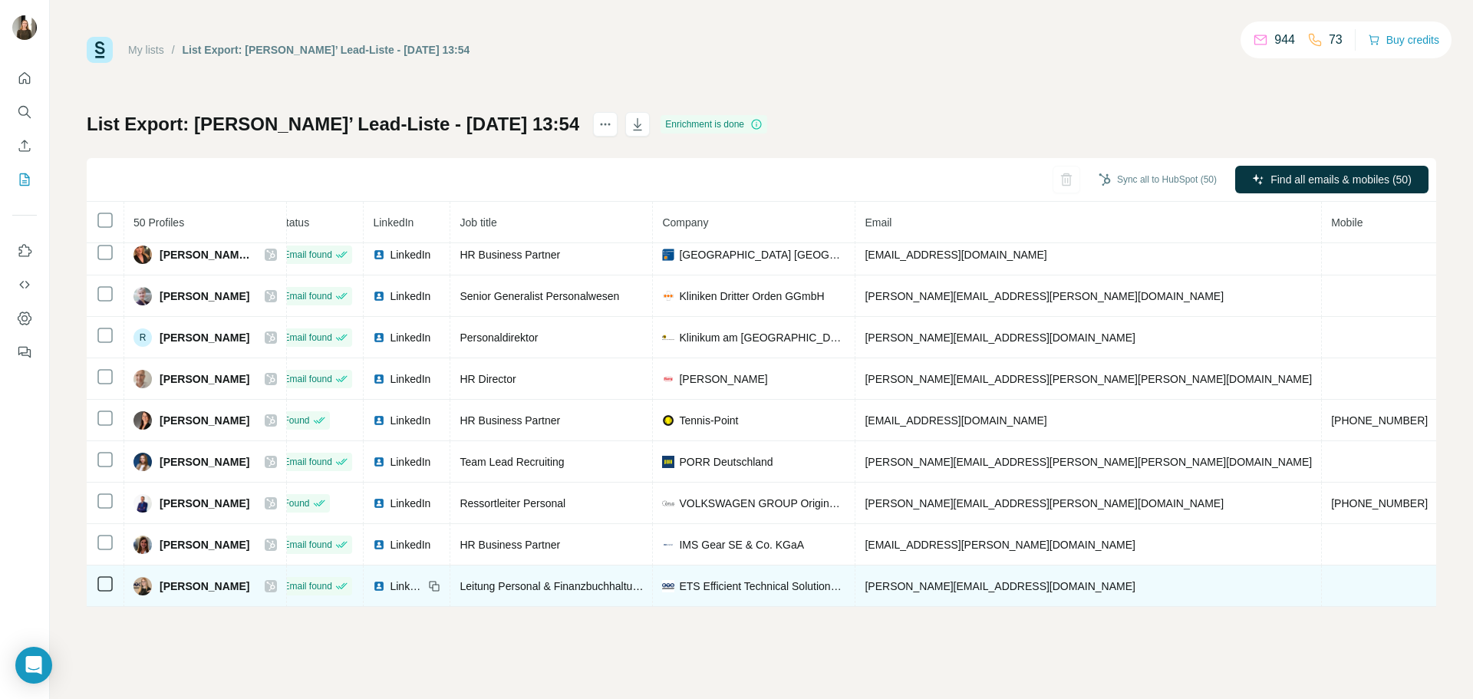
click at [423, 583] on span "LinkedIn" at bounding box center [407, 585] width 34 height 15
